Goal: Communication & Community: Answer question/provide support

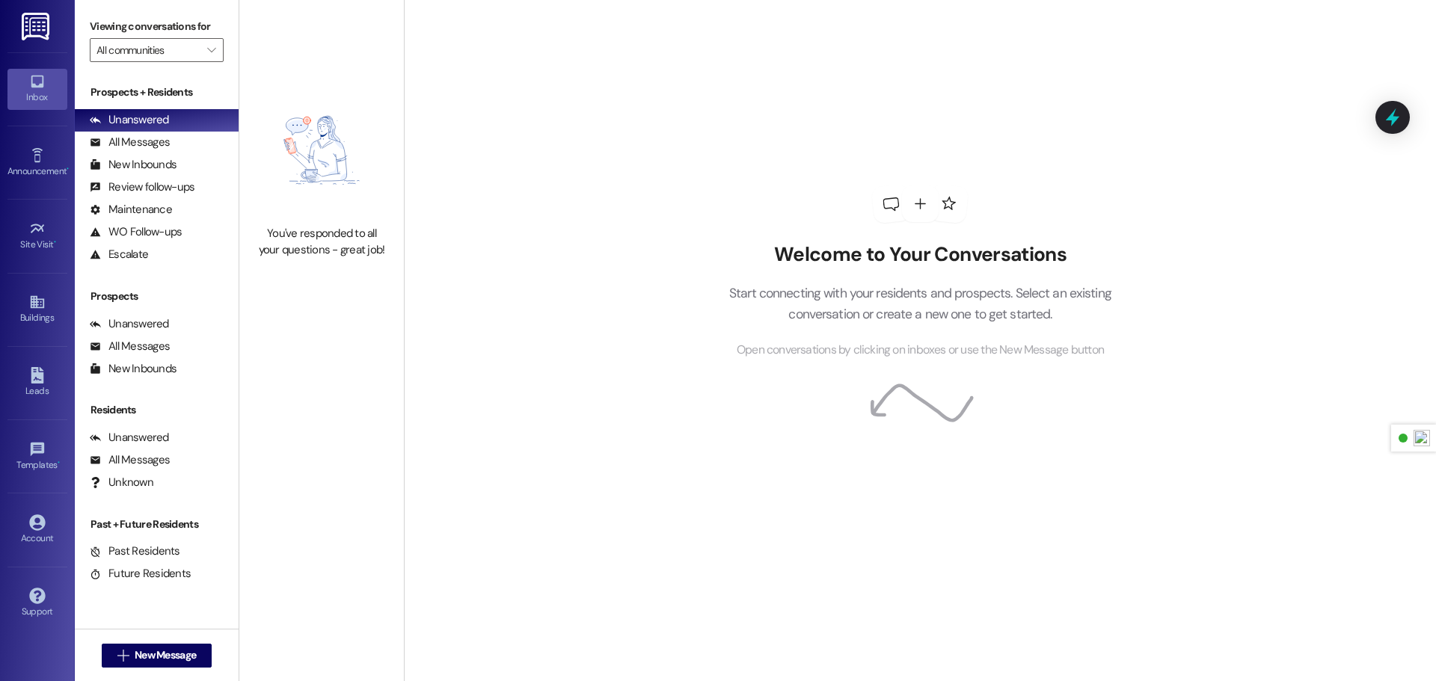
click at [31, 20] on img at bounding box center [37, 27] width 31 height 28
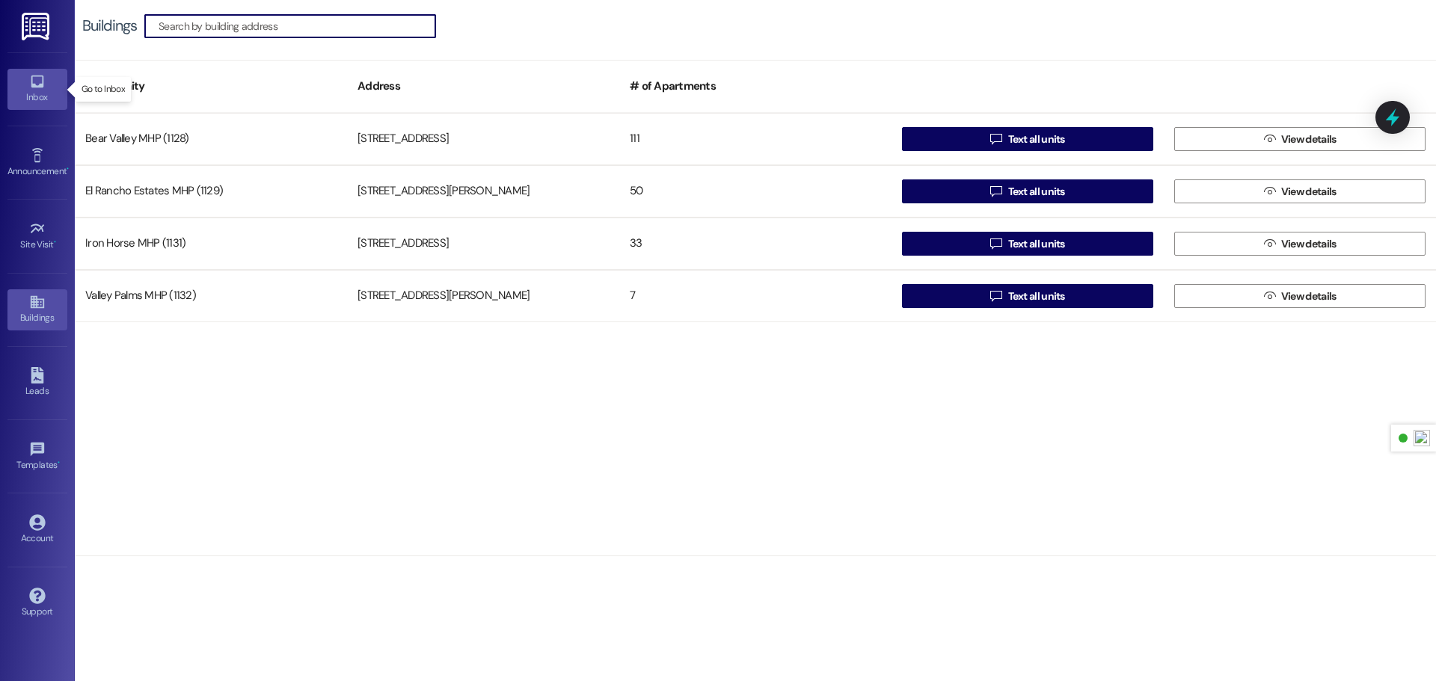
click at [31, 81] on icon at bounding box center [37, 82] width 13 height 13
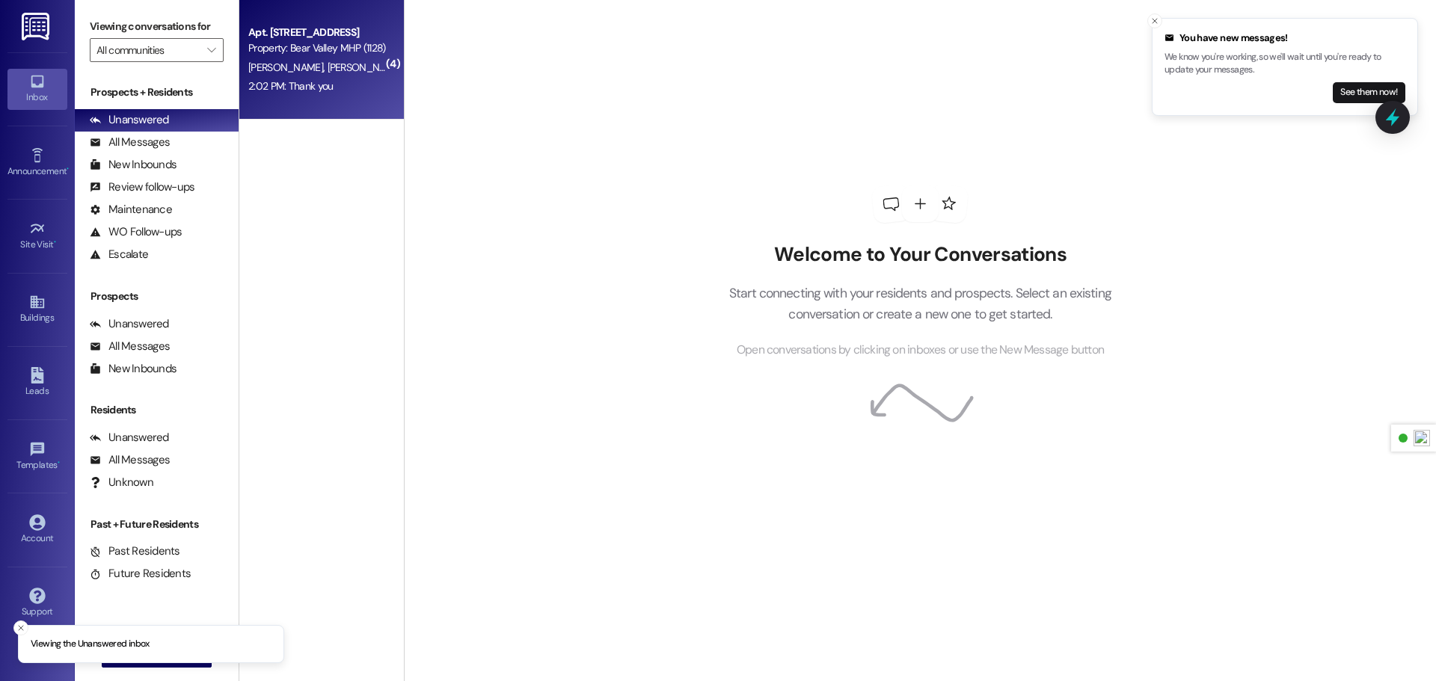
click at [320, 89] on div "2:02 PM: Thank you 2:02 PM: Thank you" at bounding box center [290, 85] width 84 height 13
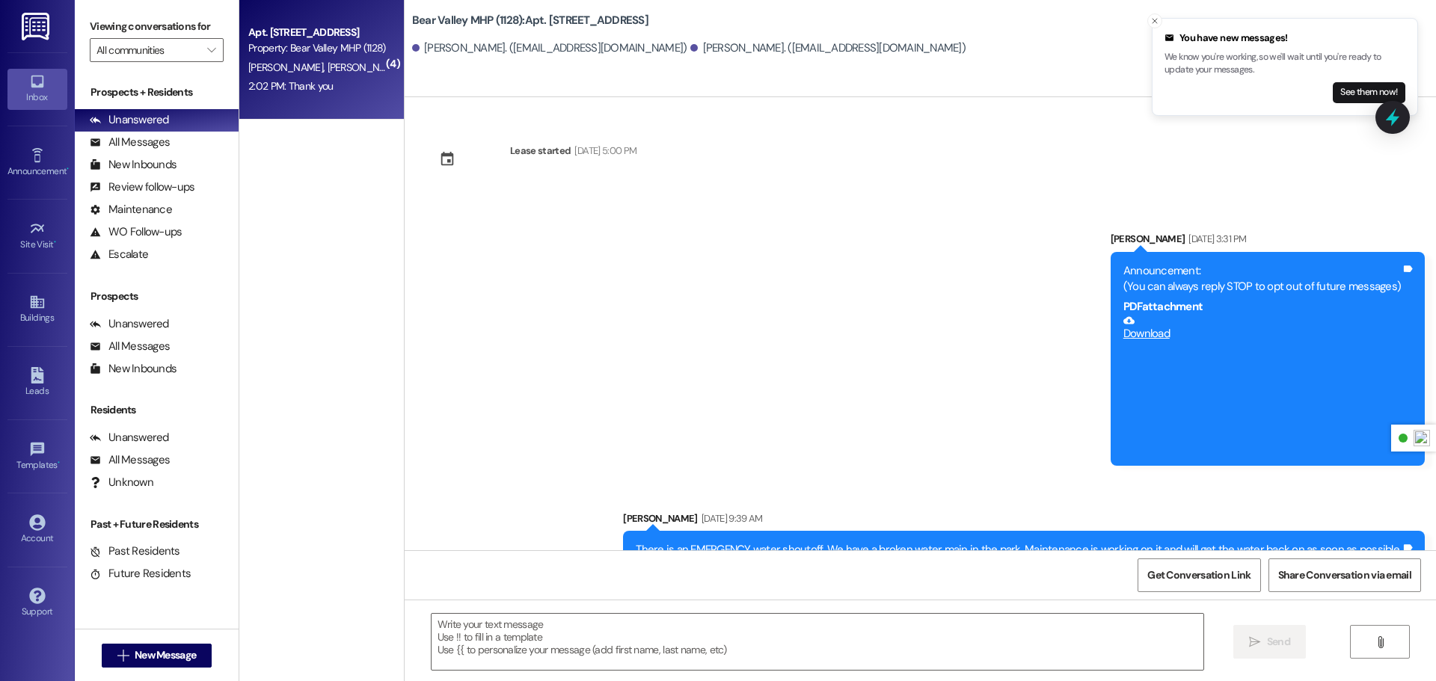
scroll to position [6274, 0]
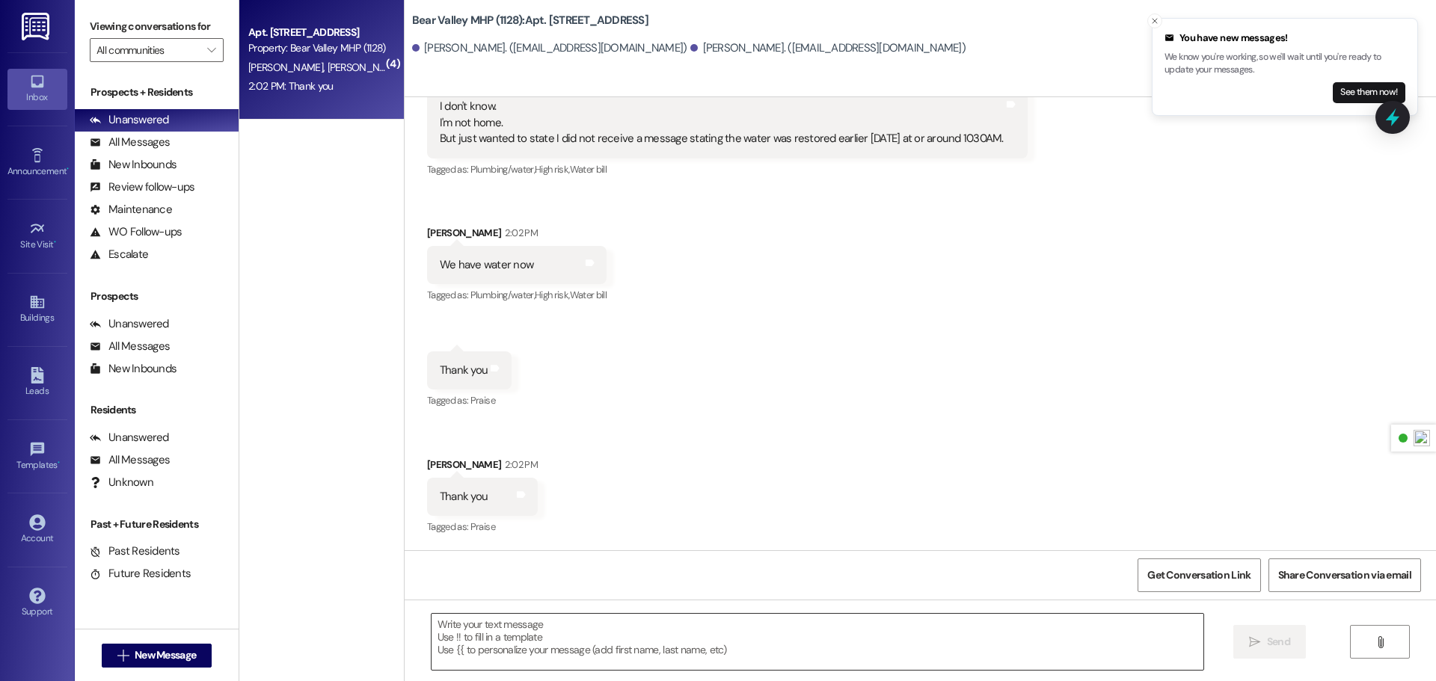
click at [656, 631] on textarea at bounding box center [817, 642] width 772 height 56
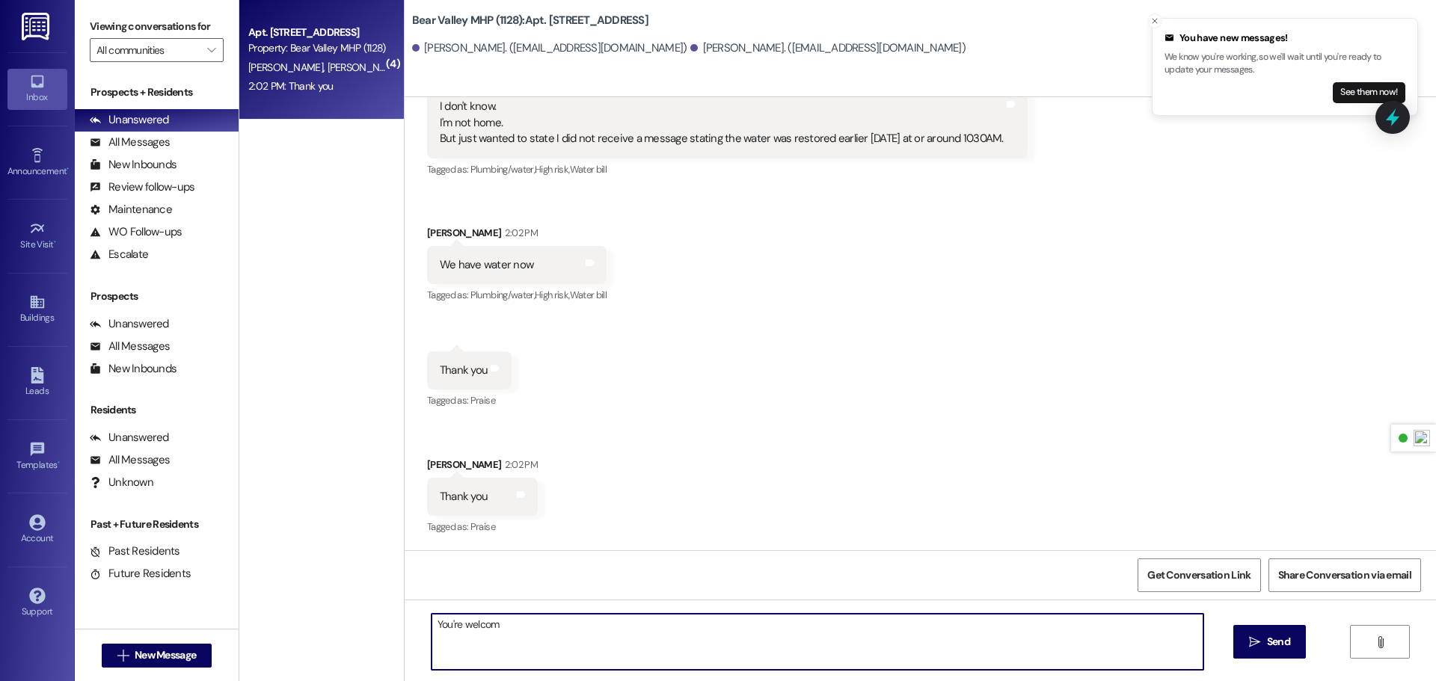
type textarea "You're welcome"
